Goal: Check status: Check status

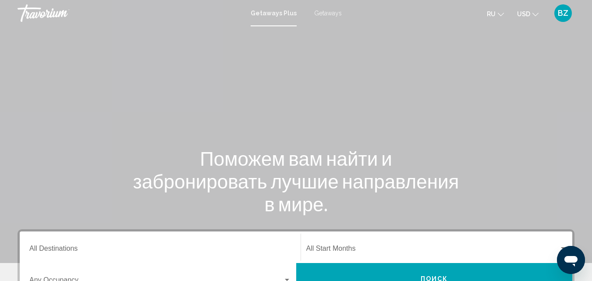
click at [563, 15] on span "BZ" at bounding box center [563, 13] width 11 height 9
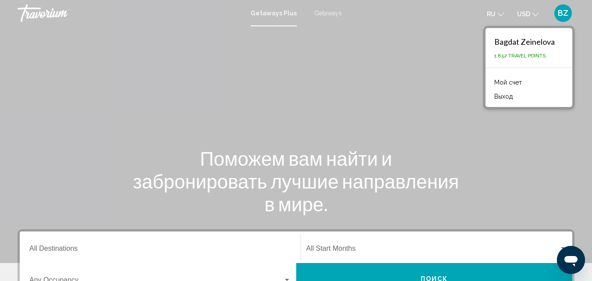
click at [509, 81] on link "Мой счет" at bounding box center [508, 82] width 36 height 11
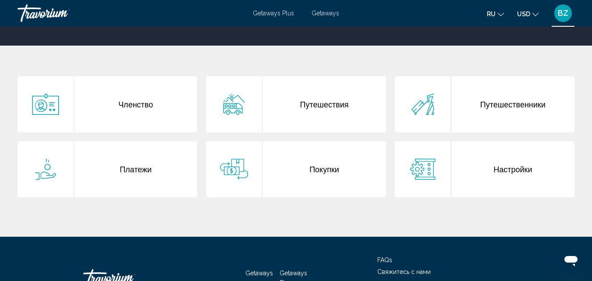
scroll to position [175, 0]
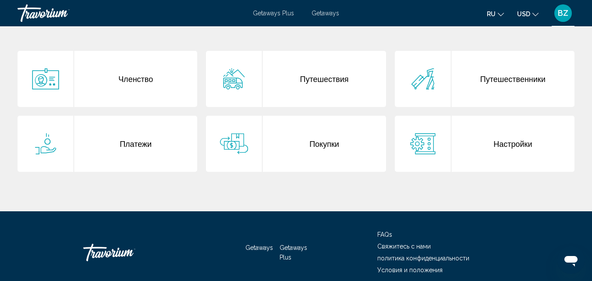
click at [301, 142] on div "Покупки" at bounding box center [323, 144] width 123 height 56
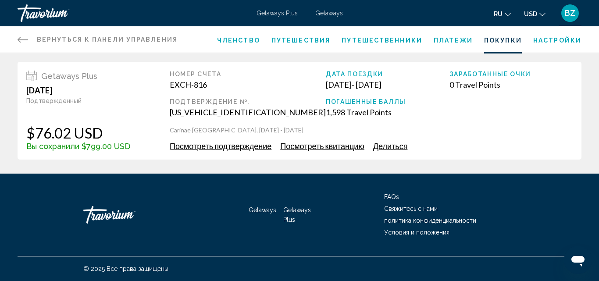
click at [244, 149] on span "Посмотреть подтверждение" at bounding box center [221, 146] width 102 height 10
click at [223, 146] on span "Посмотреть подтверждение" at bounding box center [221, 146] width 102 height 10
